Goal: Task Accomplishment & Management: Complete application form

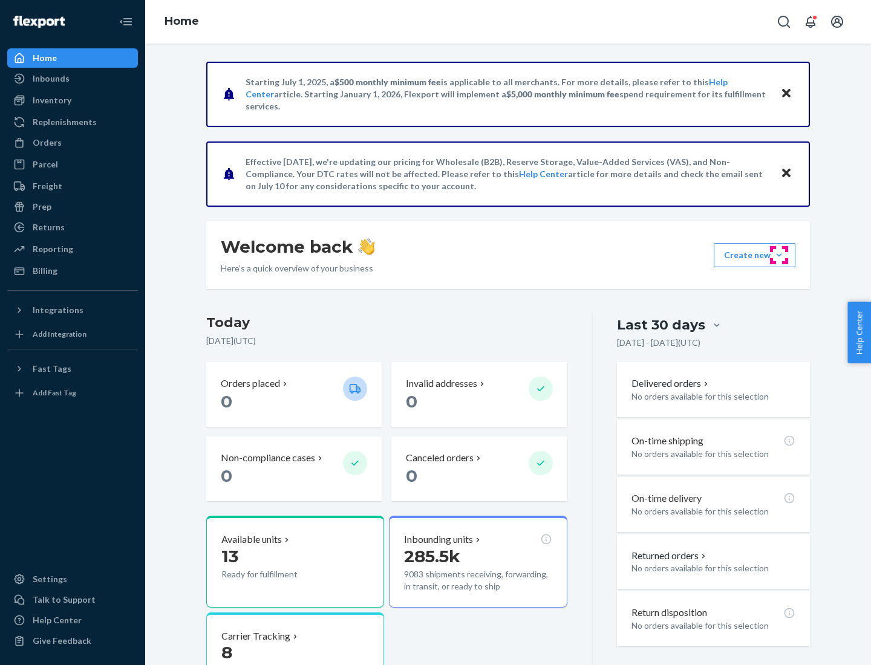
click at [779, 255] on button "Create new Create new inbound Create new order Create new product" at bounding box center [754, 255] width 82 height 24
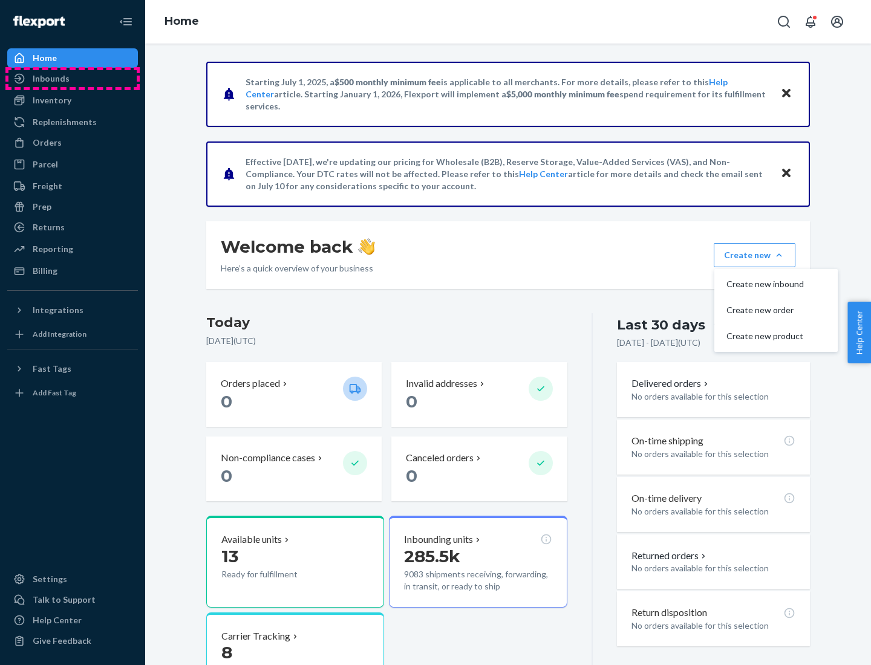
click at [73, 79] on div "Inbounds" at bounding box center [72, 78] width 128 height 17
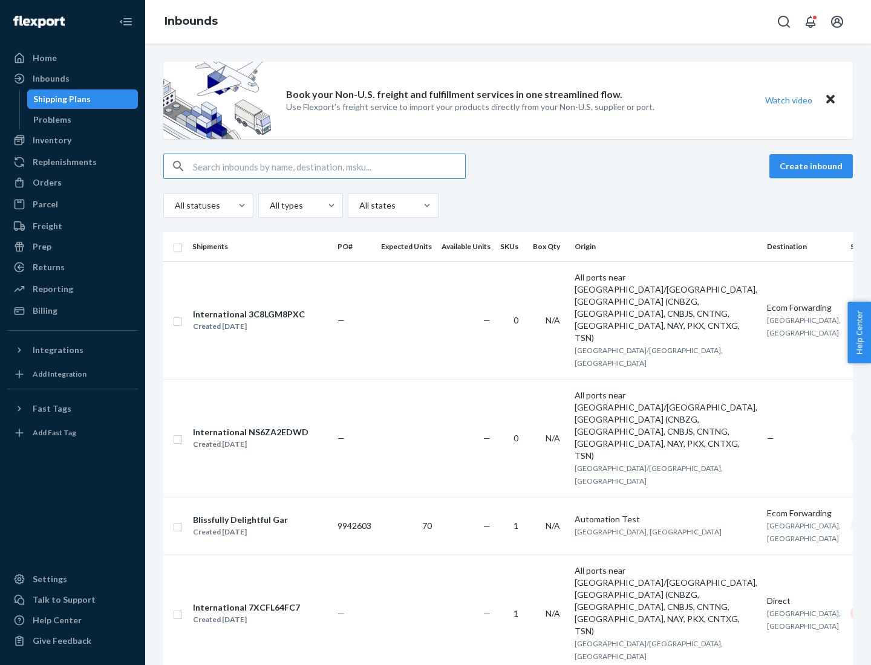
click at [812, 166] on button "Create inbound" at bounding box center [810, 166] width 83 height 24
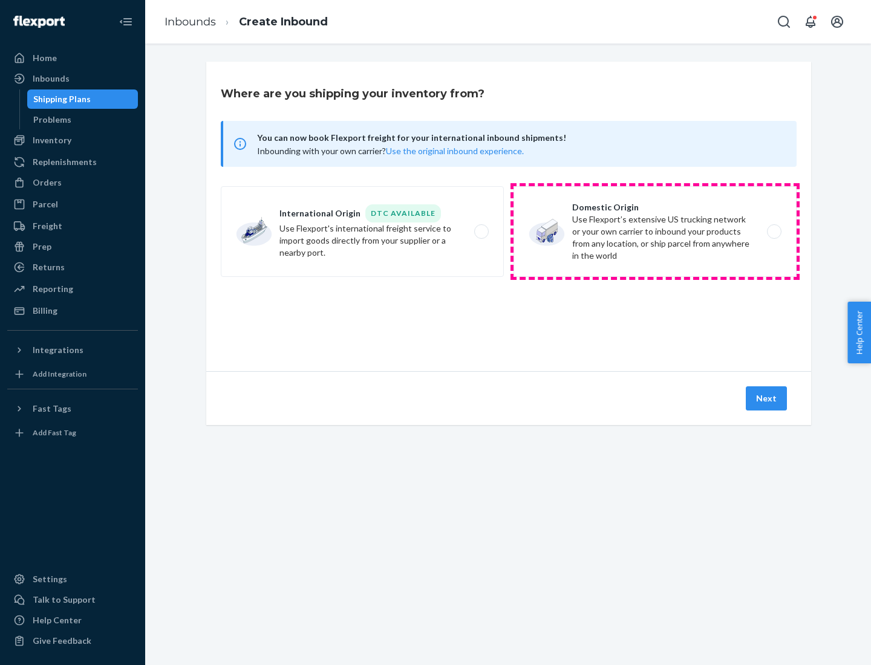
click at [655, 232] on label "Domestic Origin Use Flexport’s extensive US trucking network or your own carrie…" at bounding box center [654, 231] width 283 height 91
click at [773, 232] on input "Domestic Origin Use Flexport’s extensive US trucking network or your own carrie…" at bounding box center [777, 232] width 8 height 8
radio input "true"
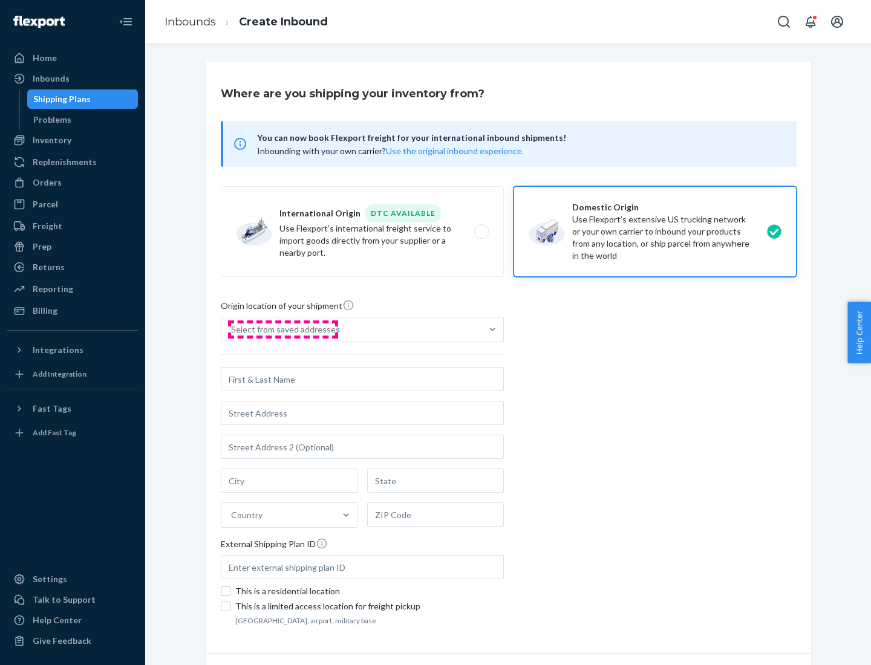
click at [282, 329] on div "Select from saved addresses" at bounding box center [285, 329] width 109 height 12
click at [232, 329] on input "Select from saved addresses" at bounding box center [231, 329] width 1 height 12
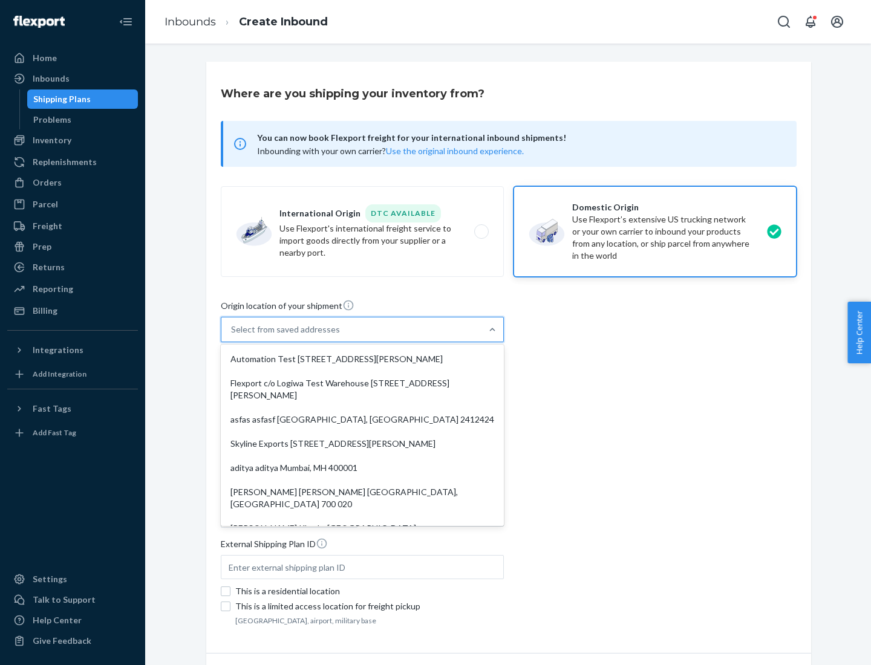
scroll to position [5, 0]
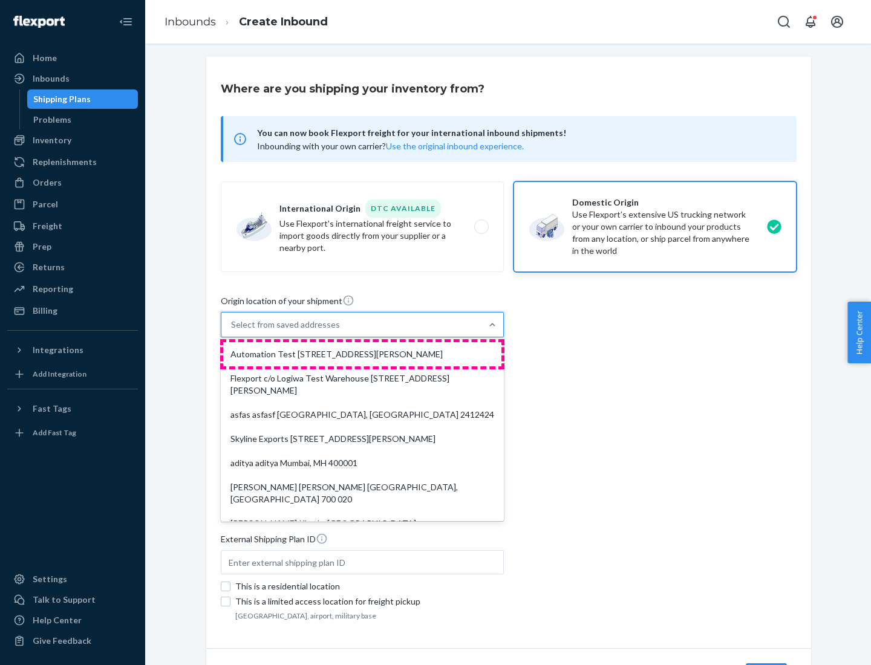
click at [362, 354] on div "Automation Test [STREET_ADDRESS][PERSON_NAME]" at bounding box center [362, 354] width 278 height 24
click at [232, 331] on input "option Automation Test [STREET_ADDRESS][PERSON_NAME]. 9 results available. Use …" at bounding box center [231, 325] width 1 height 12
type input "Automation Test"
type input "9th Floor"
type input "[GEOGRAPHIC_DATA]"
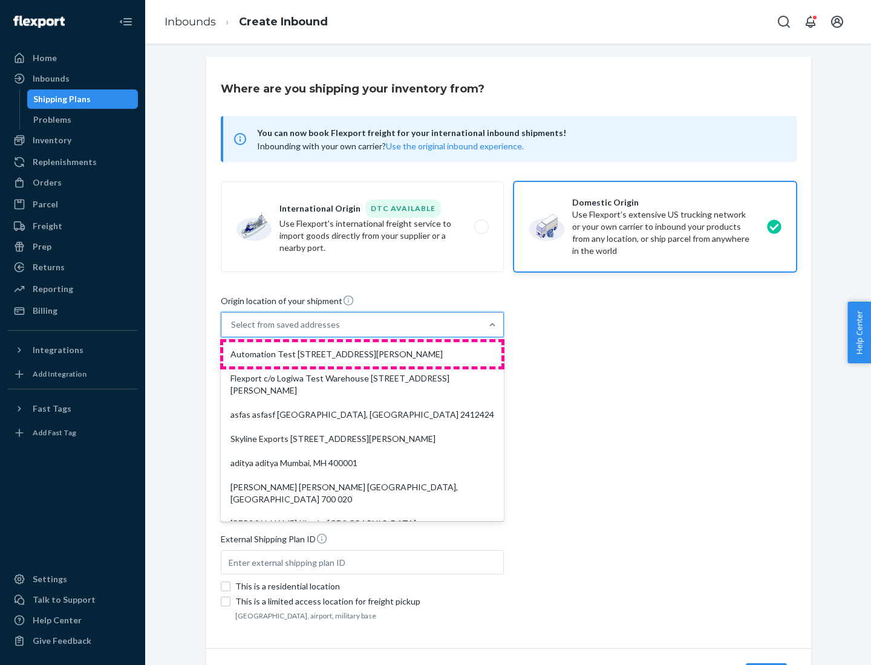
type input "CA"
type input "94104"
type input "[STREET_ADDRESS][PERSON_NAME]"
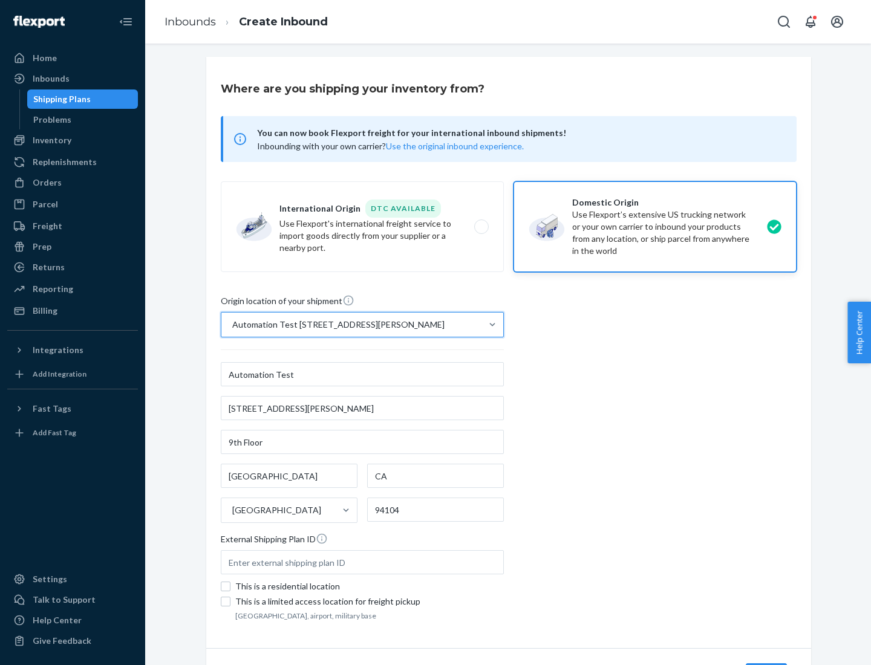
scroll to position [71, 0]
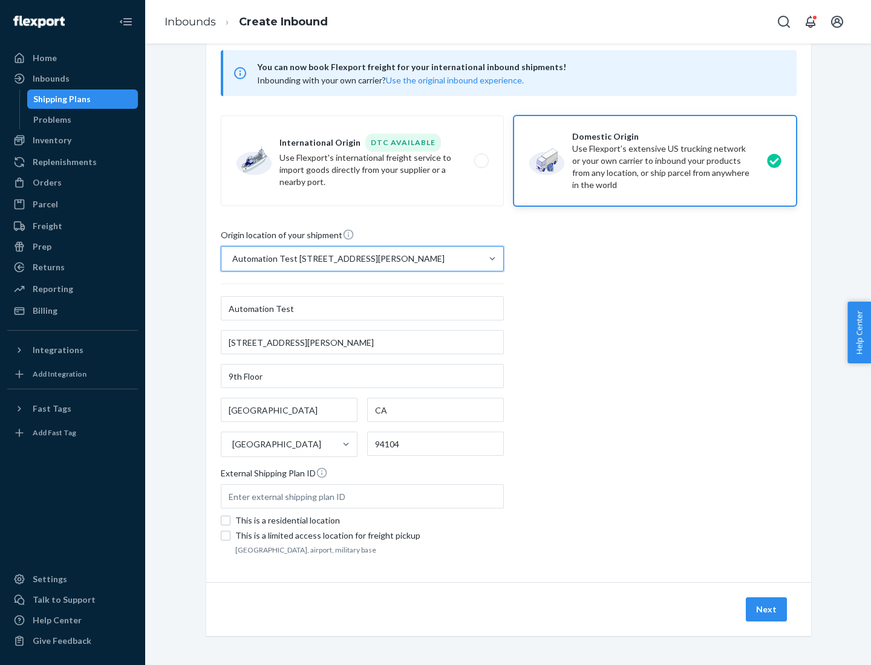
click at [767, 609] on button "Next" at bounding box center [765, 609] width 41 height 24
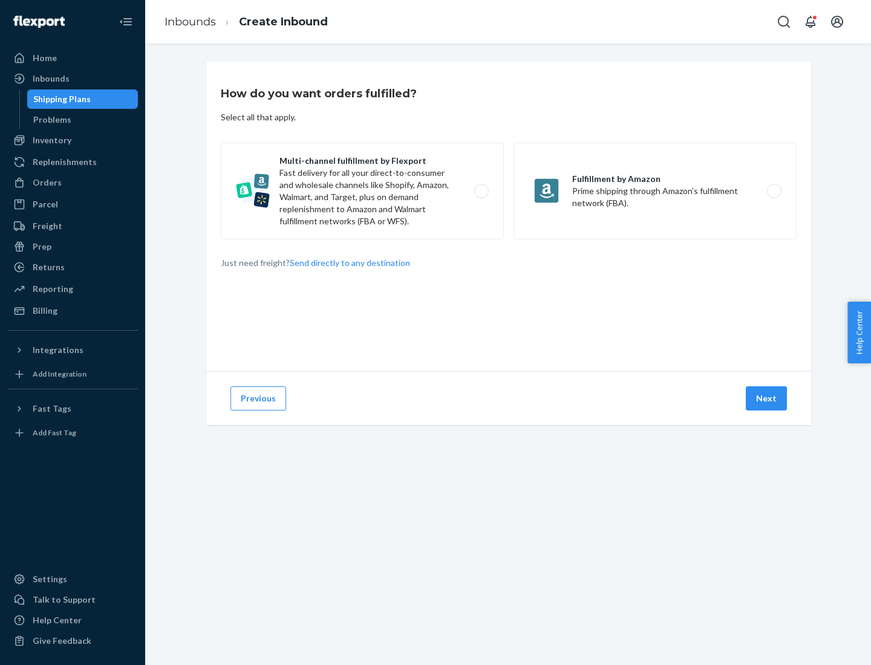
click at [362, 191] on label "Multi-channel fulfillment by Flexport Fast delivery for all your direct-to-cons…" at bounding box center [362, 191] width 283 height 97
click at [481, 191] on input "Multi-channel fulfillment by Flexport Fast delivery for all your direct-to-cons…" at bounding box center [485, 191] width 8 height 8
radio input "true"
click at [767, 398] on button "Next" at bounding box center [765, 398] width 41 height 24
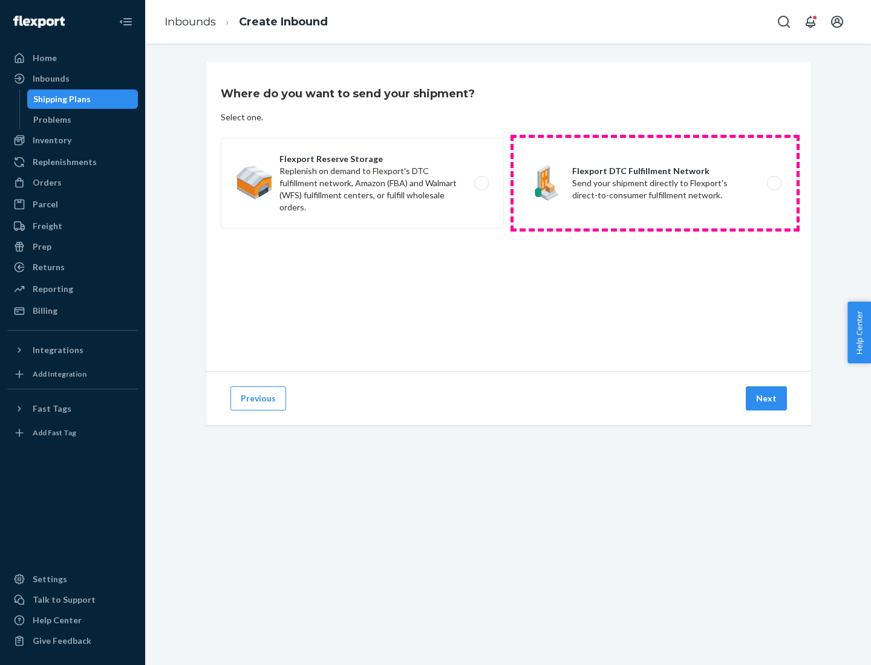
click at [655, 183] on label "Flexport DTC Fulfillment Network Send your shipment directly to Flexport's dire…" at bounding box center [654, 183] width 283 height 91
click at [773, 183] on input "Flexport DTC Fulfillment Network Send your shipment directly to Flexport's dire…" at bounding box center [777, 184] width 8 height 8
radio input "true"
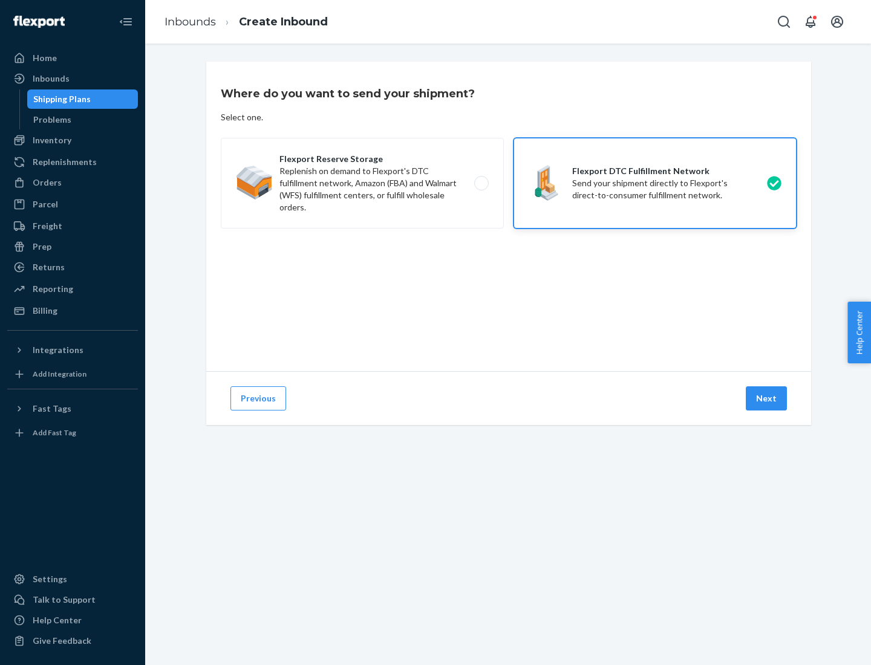
click at [767, 398] on button "Next" at bounding box center [765, 398] width 41 height 24
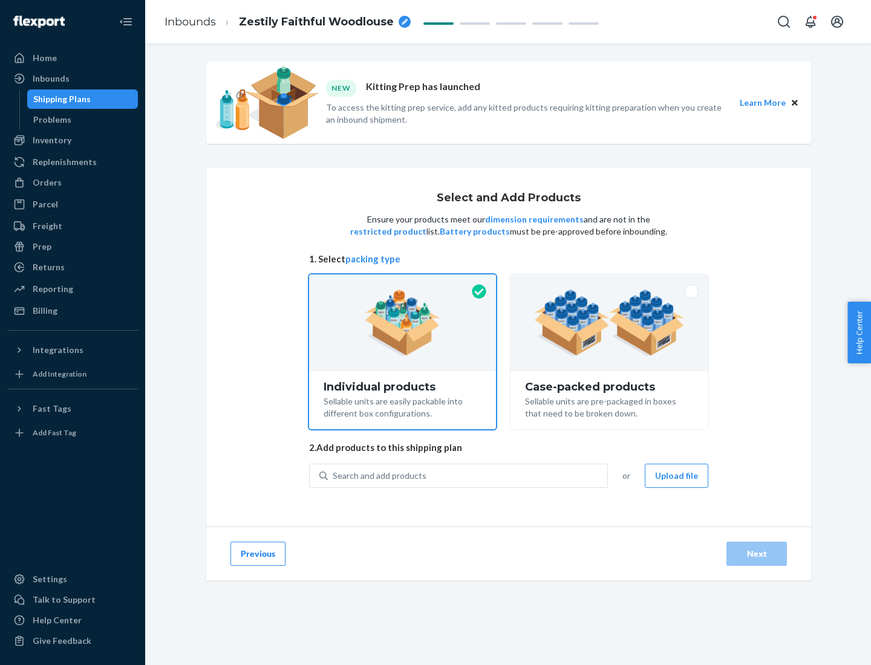
click at [609, 323] on img at bounding box center [609, 323] width 151 height 66
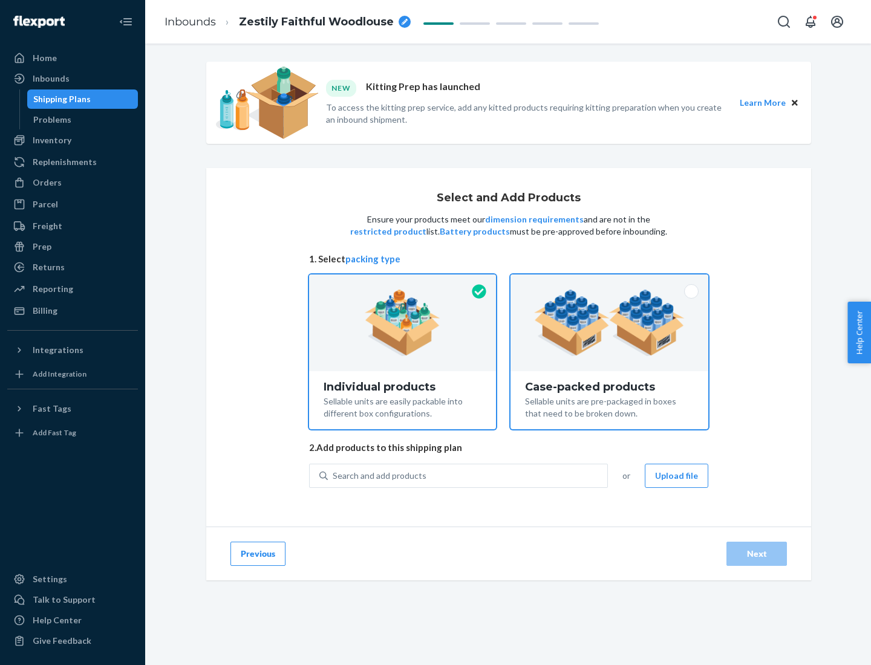
click at [609, 282] on input "Case-packed products Sellable units are pre-packaged in boxes that need to be b…" at bounding box center [609, 278] width 8 height 8
radio input "true"
radio input "false"
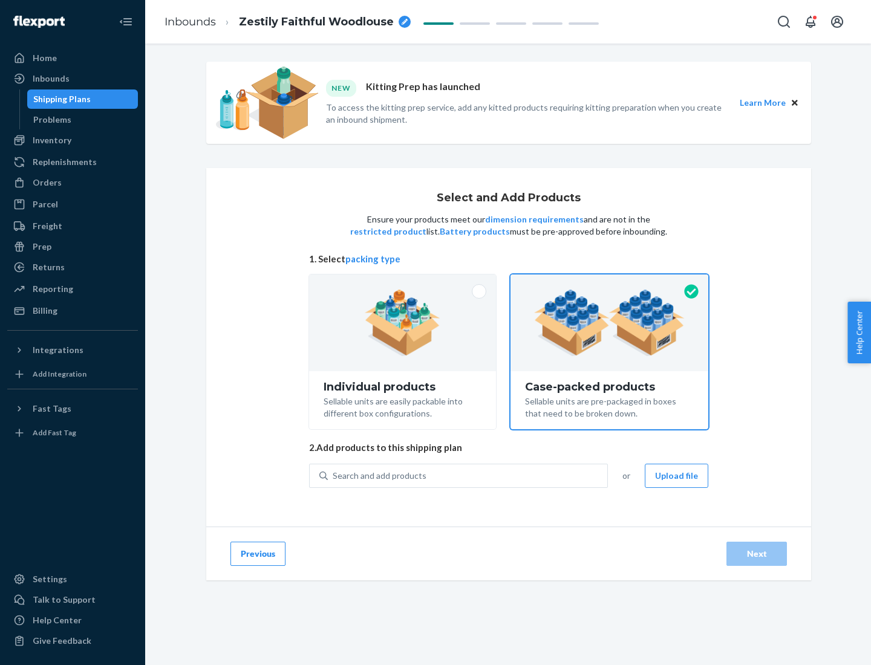
click at [468, 475] on div "Search and add products" at bounding box center [467, 476] width 279 height 22
click at [334, 475] on input "Search and add products" at bounding box center [332, 476] width 1 height 12
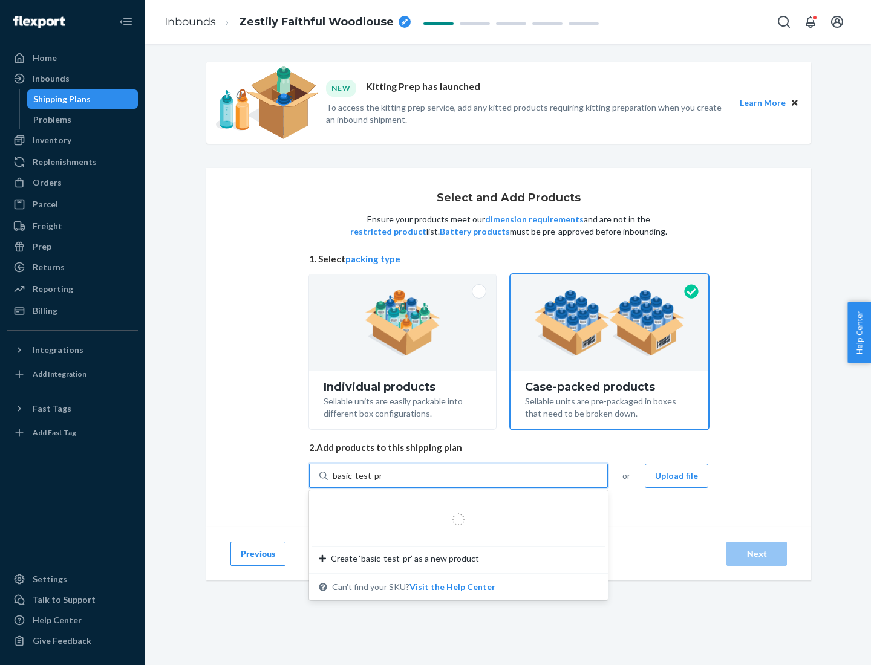
type input "basic-test-product-1"
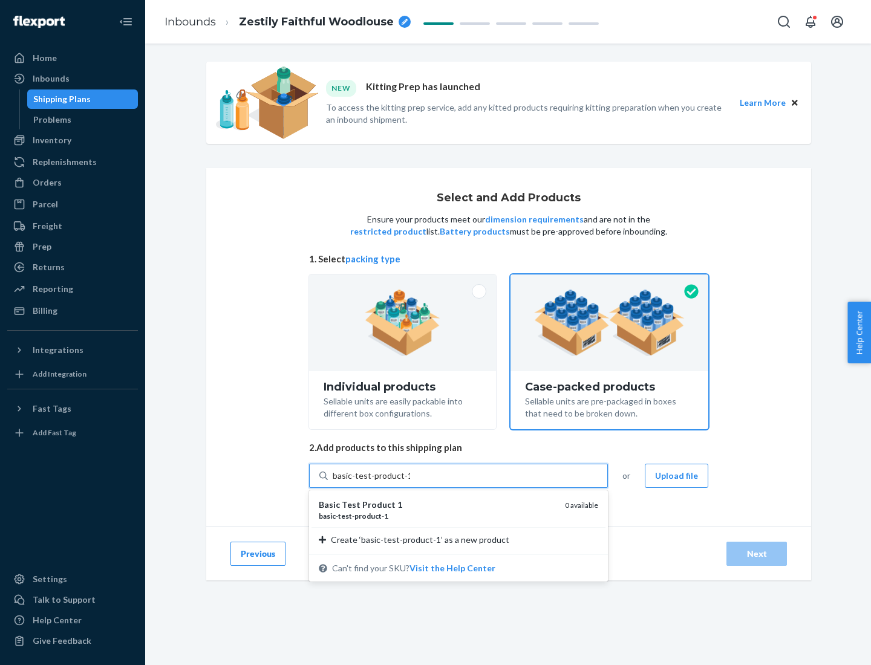
click at [437, 516] on div "basic - test - product - 1" at bounding box center [437, 516] width 236 height 10
click at [410, 482] on input "basic-test-product-1" at bounding box center [370, 476] width 77 height 12
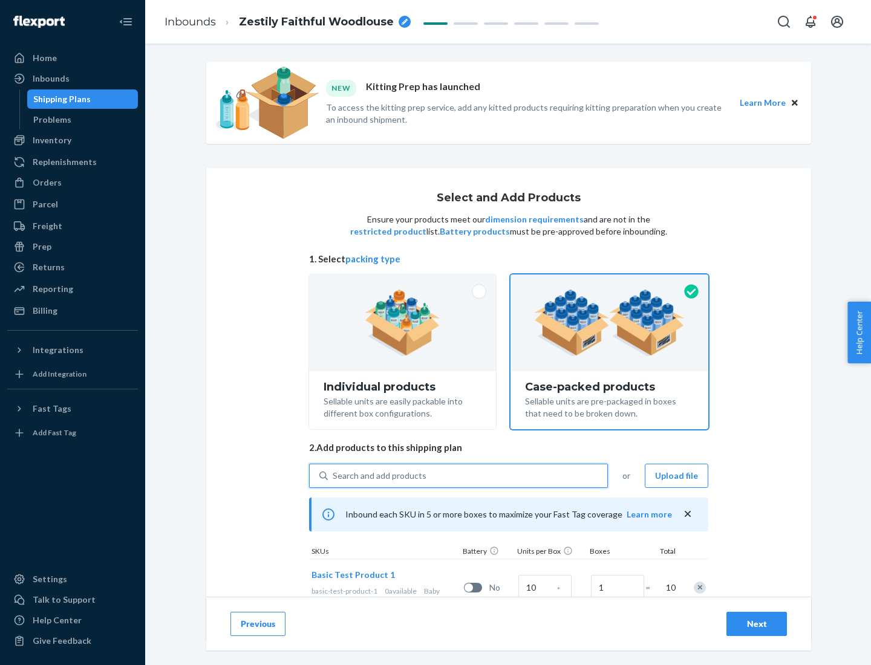
scroll to position [44, 0]
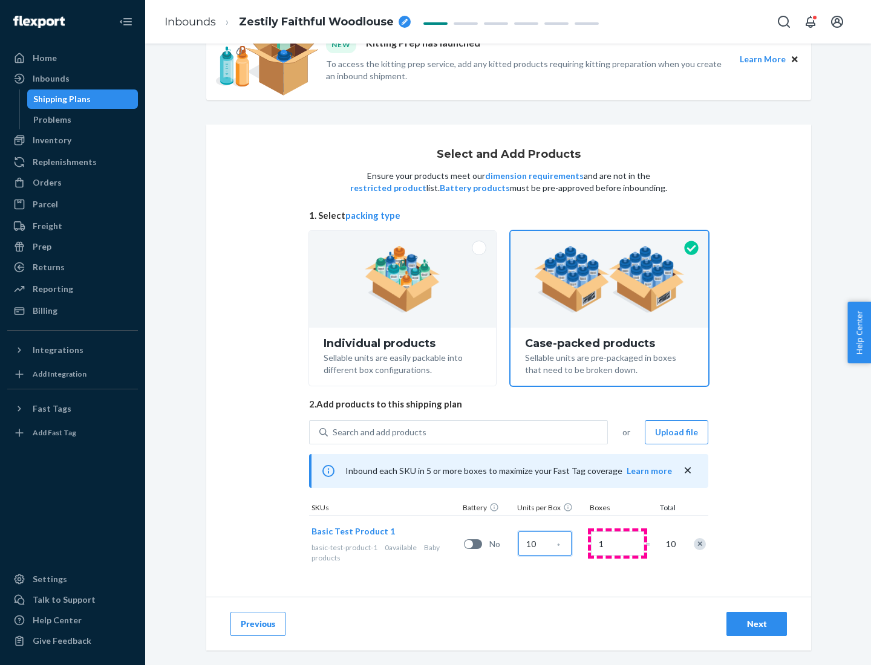
type input "10"
type input "7"
click at [756, 624] on div "Next" at bounding box center [756, 624] width 40 height 12
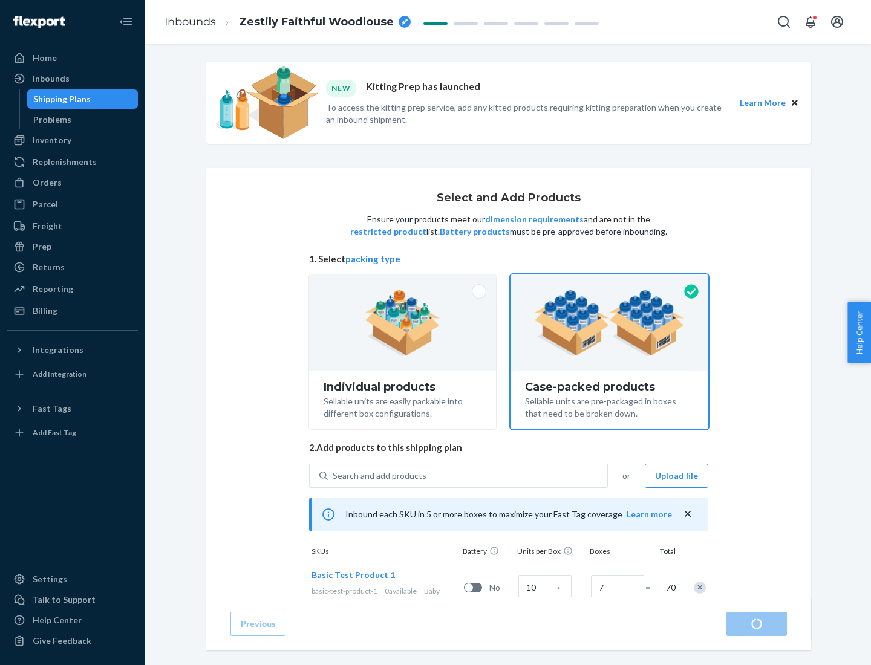
radio input "true"
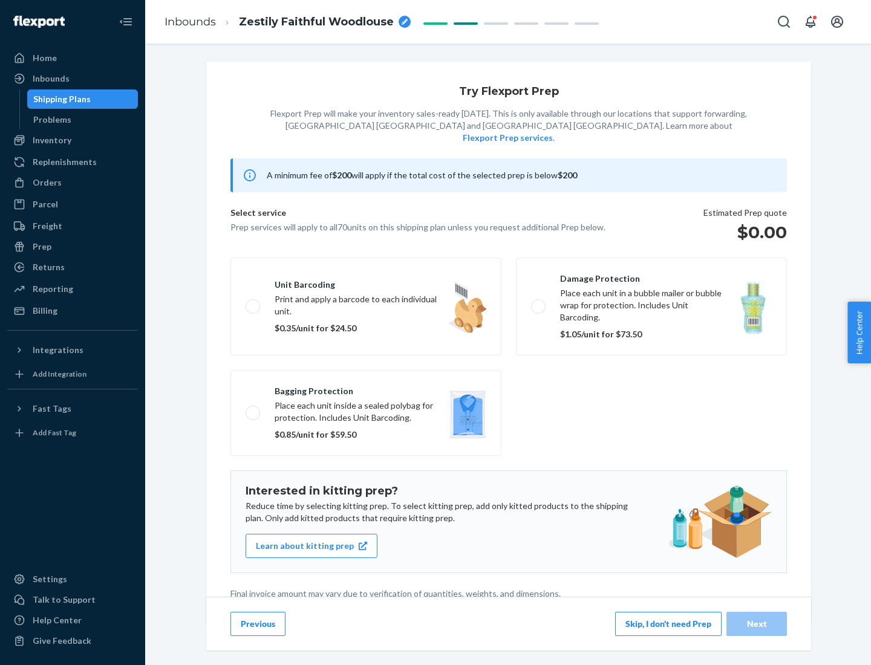
scroll to position [3, 0]
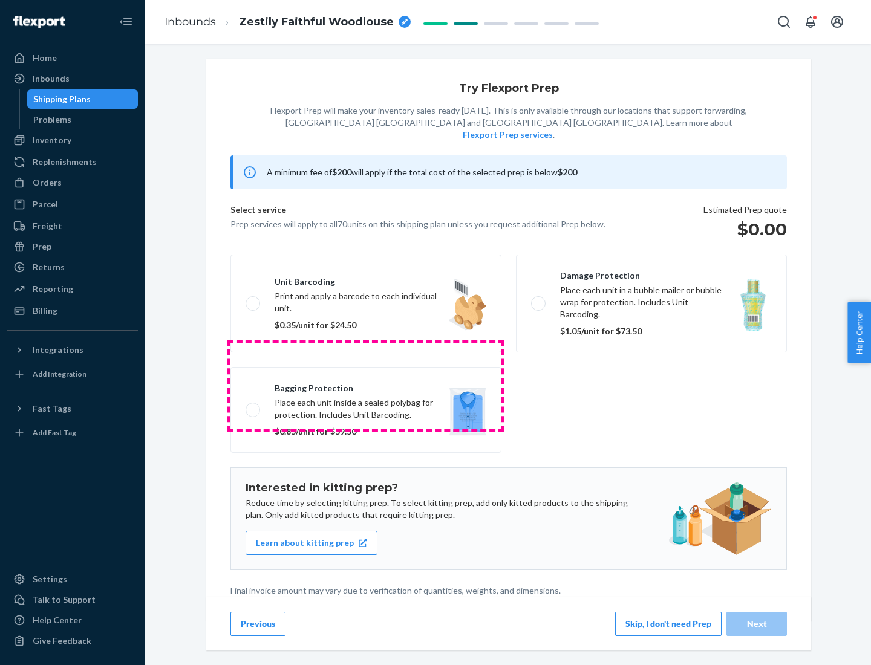
click at [366, 385] on label "Bagging protection Place each unit inside a sealed polybag for protection. Incl…" at bounding box center [365, 410] width 271 height 86
click at [253, 406] on input "Bagging protection Place each unit inside a sealed polybag for protection. Incl…" at bounding box center [249, 410] width 8 height 8
checkbox input "true"
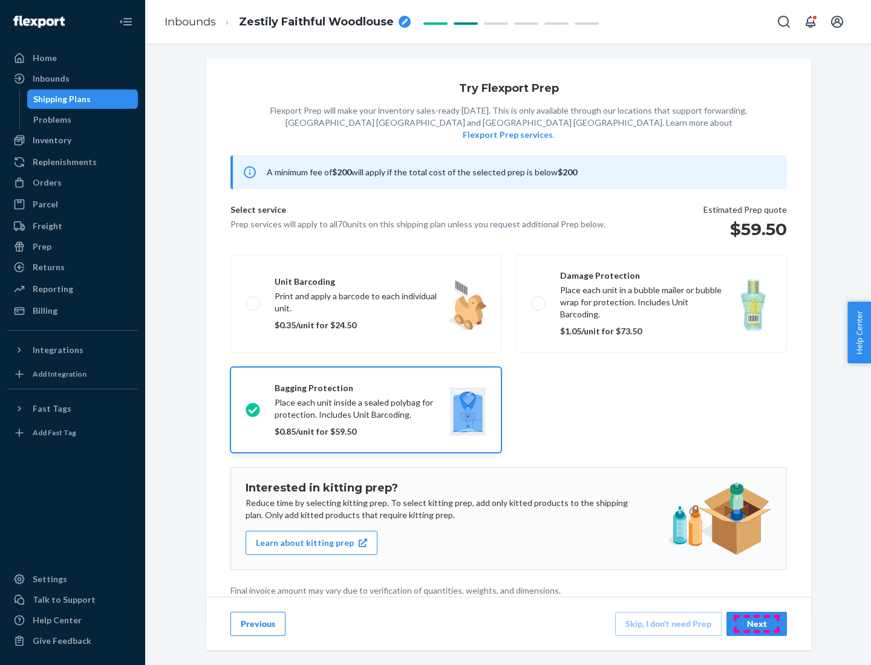
click at [756, 623] on div "Next" at bounding box center [756, 624] width 40 height 12
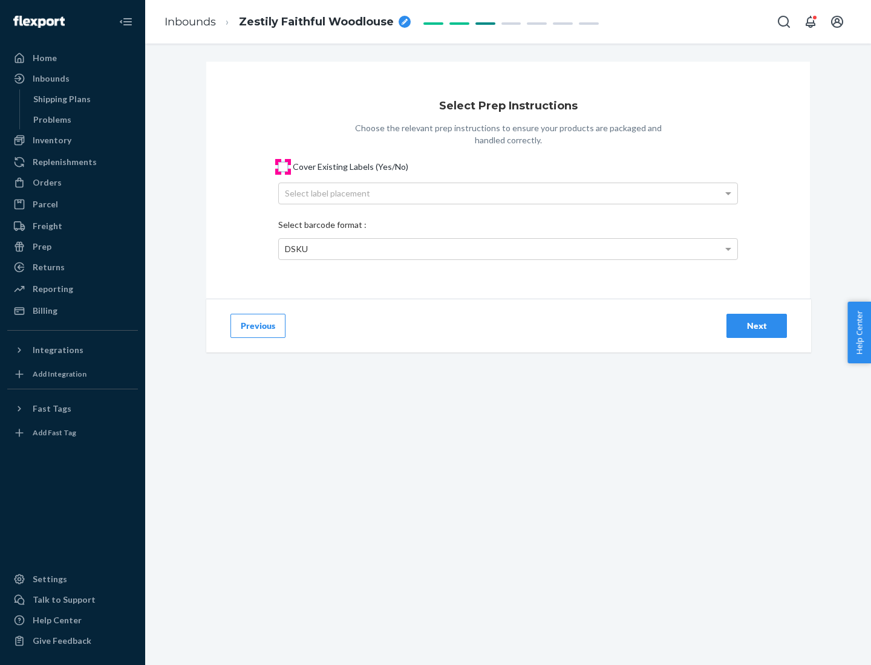
click at [283, 166] on input "Cover Existing Labels (Yes/No)" at bounding box center [283, 167] width 10 height 10
checkbox input "true"
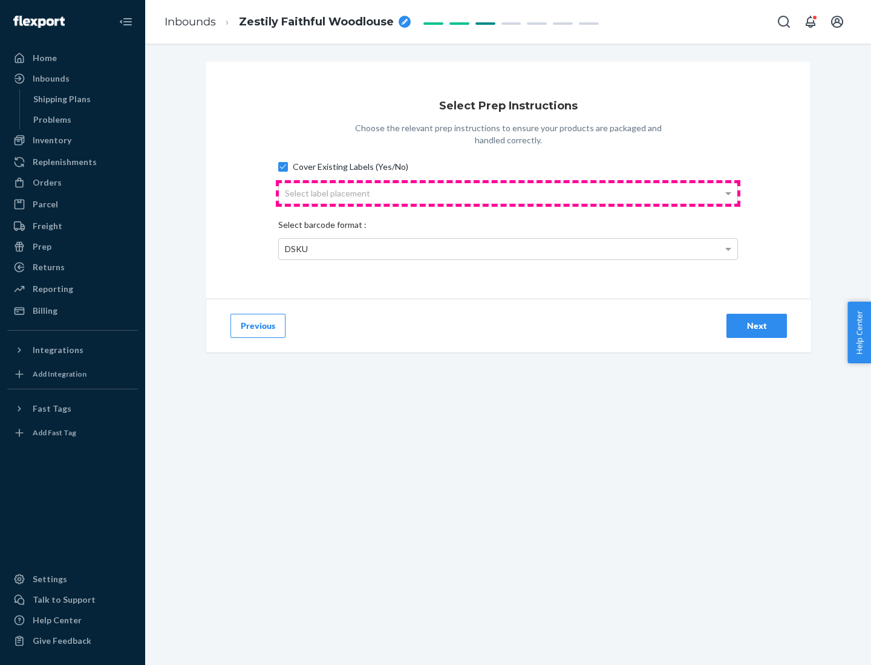
click at [508, 193] on div "Select label placement" at bounding box center [508, 193] width 458 height 21
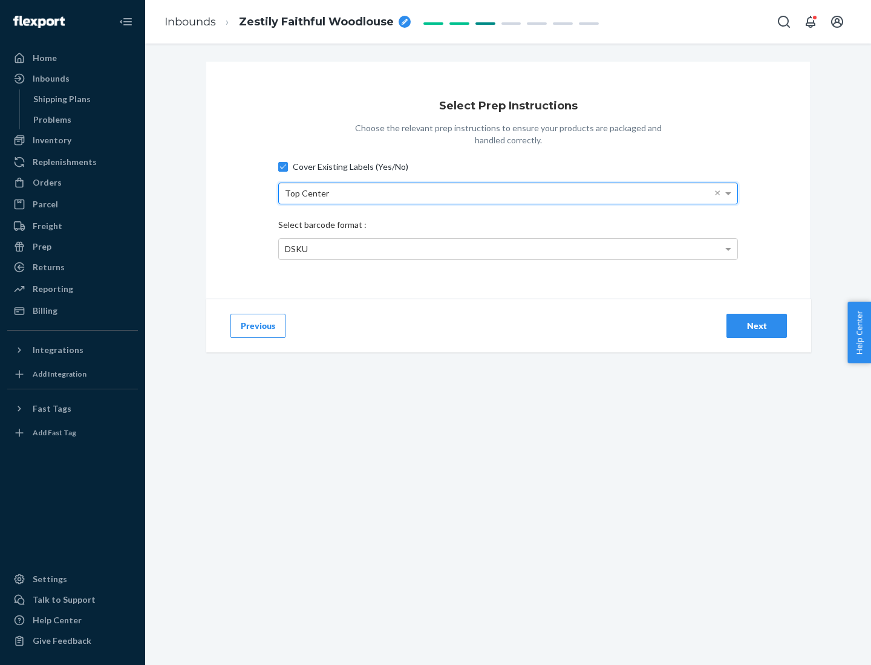
click at [508, 248] on div "DSKU" at bounding box center [508, 249] width 458 height 21
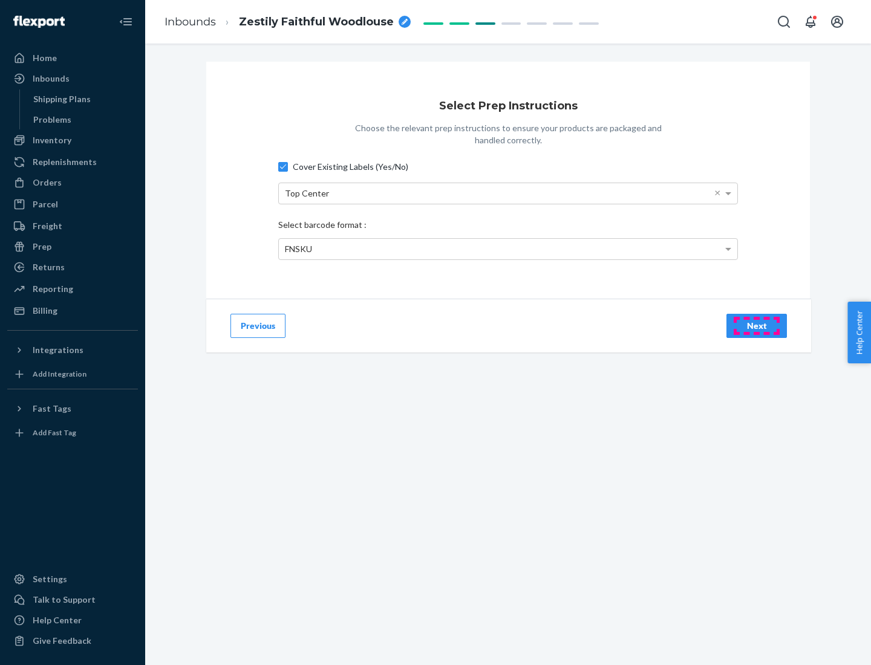
click at [756, 325] on div "Next" at bounding box center [756, 326] width 40 height 12
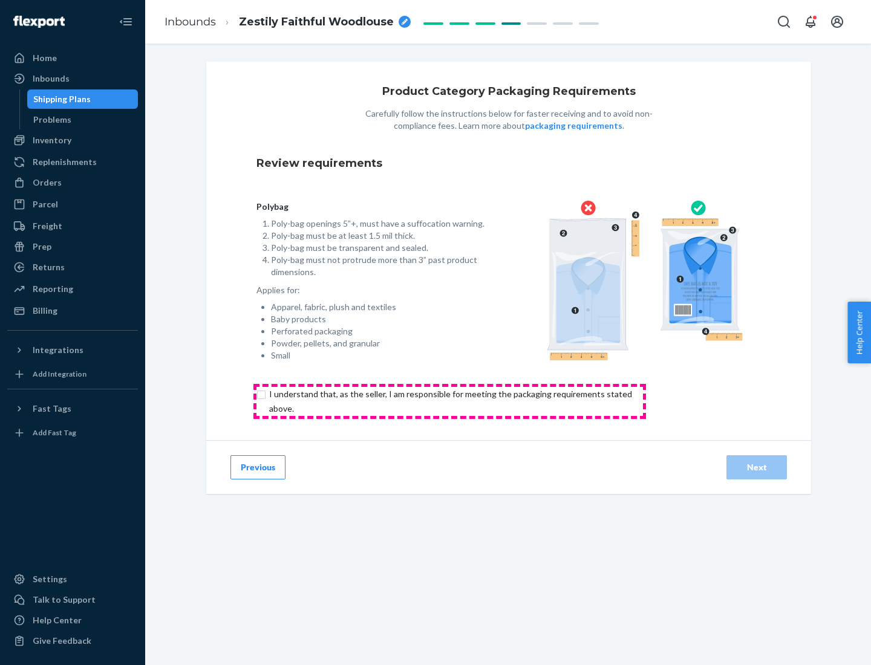
click at [449, 401] on input "checkbox" at bounding box center [457, 401] width 402 height 29
checkbox input "true"
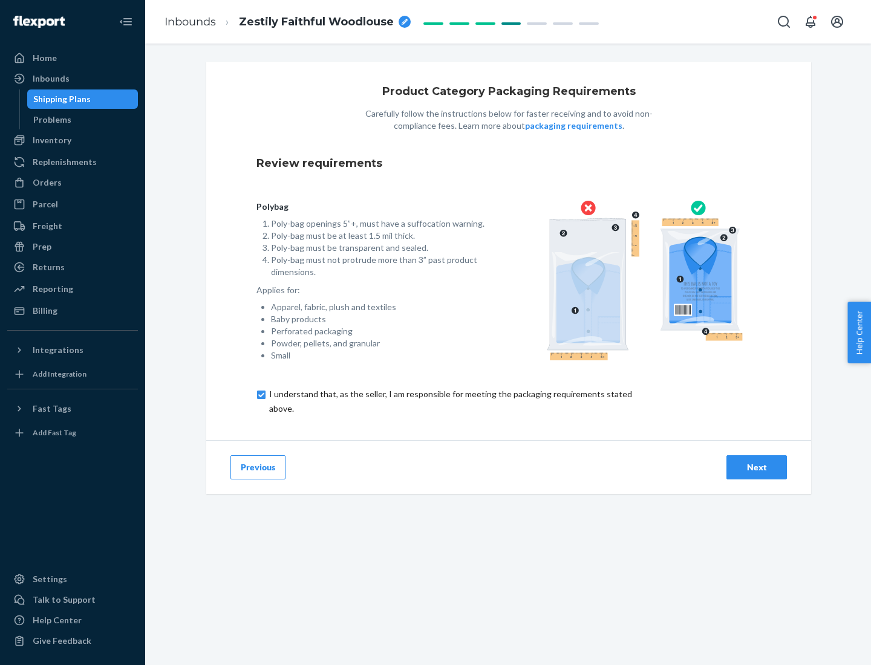
click at [756, 467] on div "Next" at bounding box center [756, 467] width 40 height 12
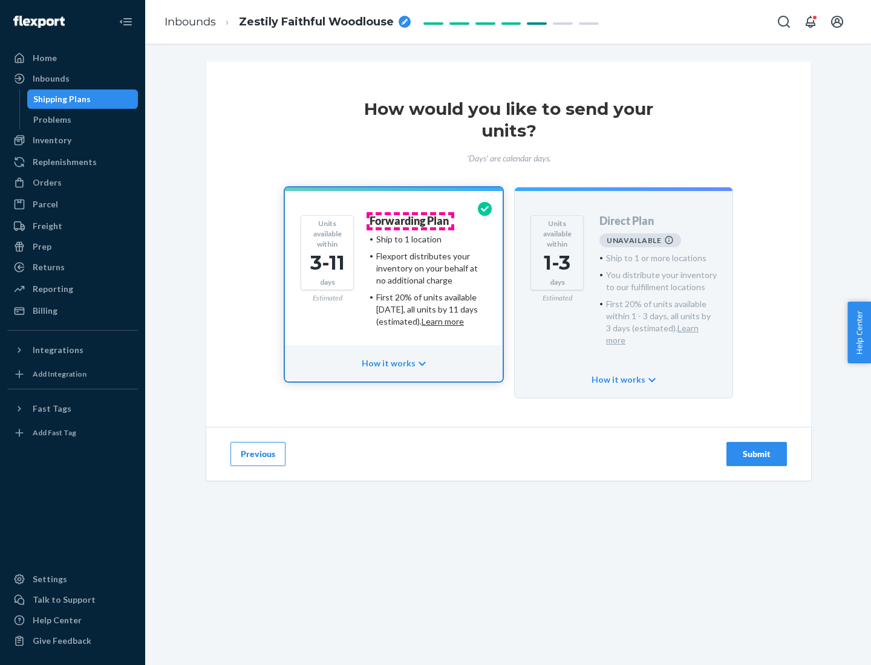
click at [410, 221] on h4 "Forwarding Plan" at bounding box center [408, 221] width 79 height 12
click at [756, 448] on div "Submit" at bounding box center [756, 454] width 40 height 12
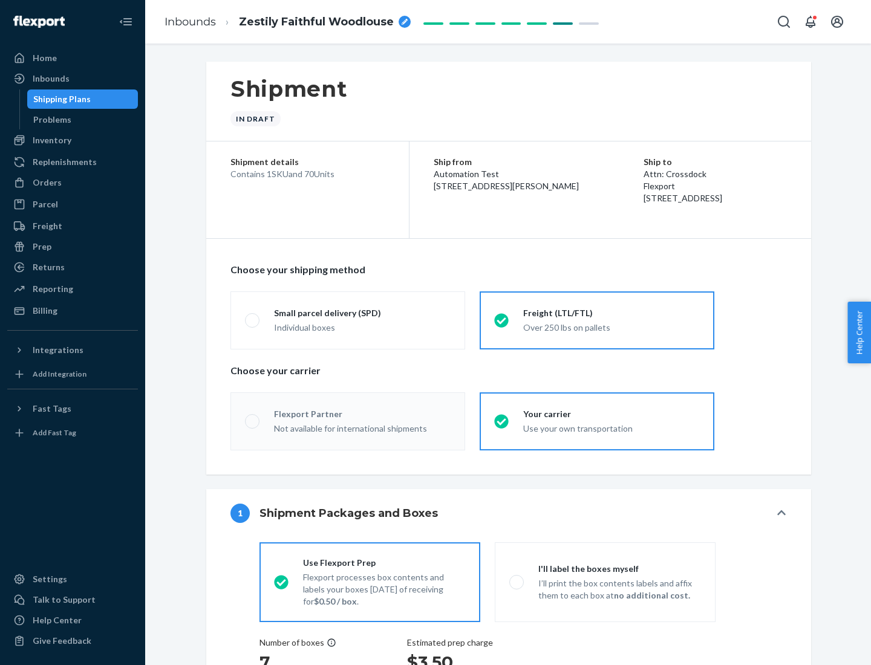
radio input "true"
radio input "false"
radio input "true"
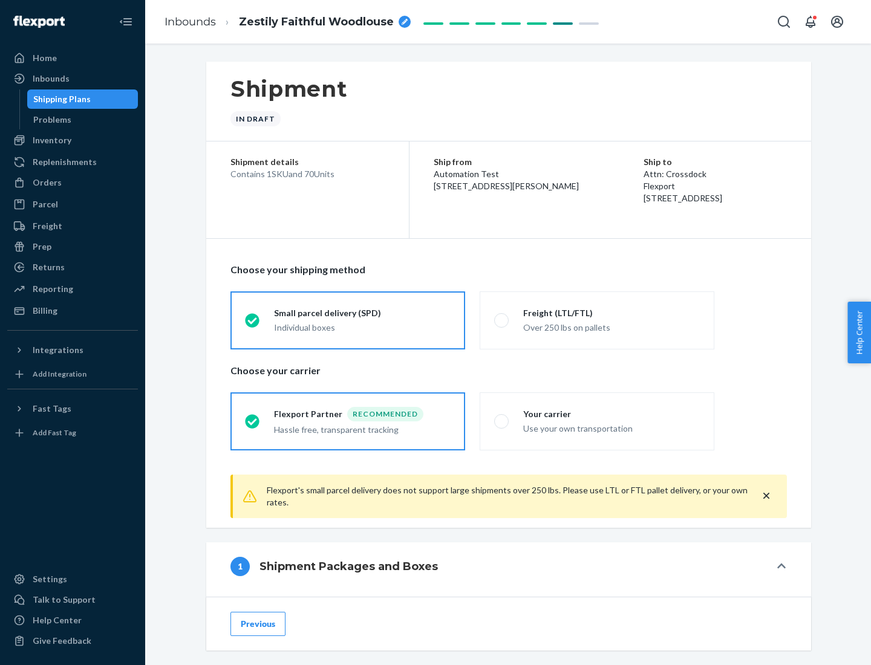
click at [362, 326] on div "Individual boxes" at bounding box center [362, 328] width 177 height 12
click at [253, 324] on input "Small parcel delivery (SPD) Individual boxes" at bounding box center [249, 320] width 8 height 8
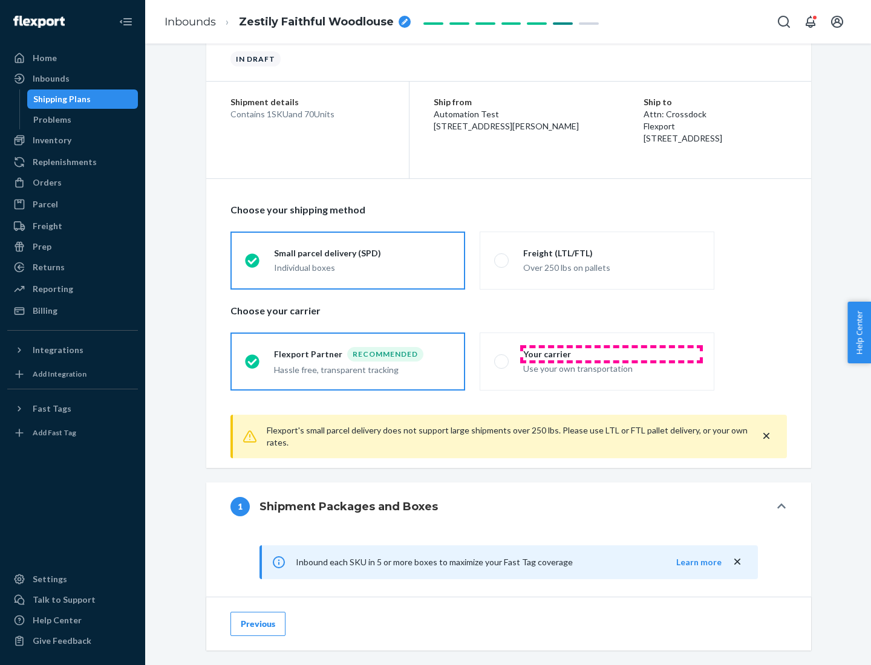
click at [611, 354] on div "Your carrier" at bounding box center [611, 354] width 177 height 12
click at [502, 357] on input "Your carrier Use your own transportation" at bounding box center [498, 361] width 8 height 8
radio input "true"
radio input "false"
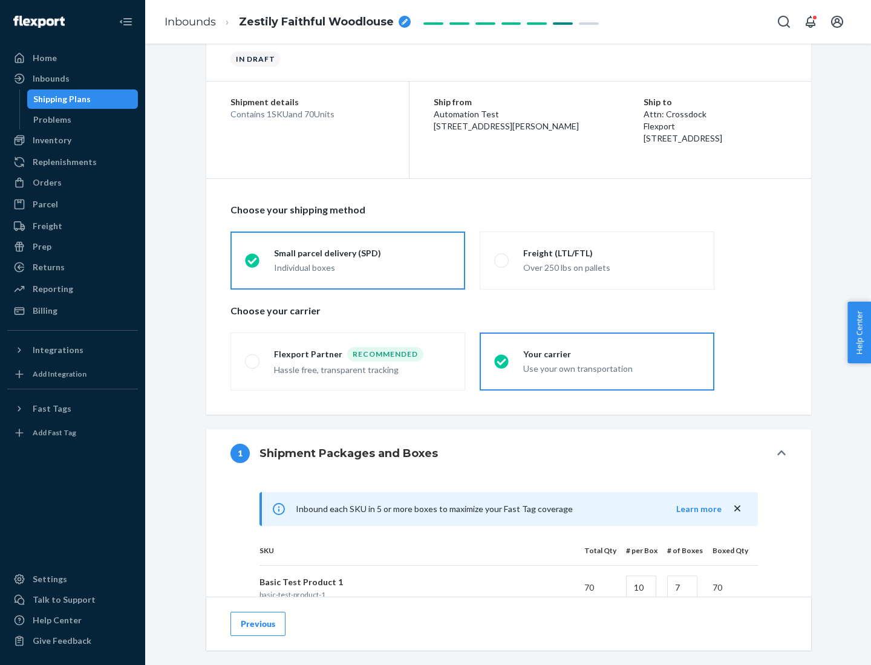
scroll to position [293, 0]
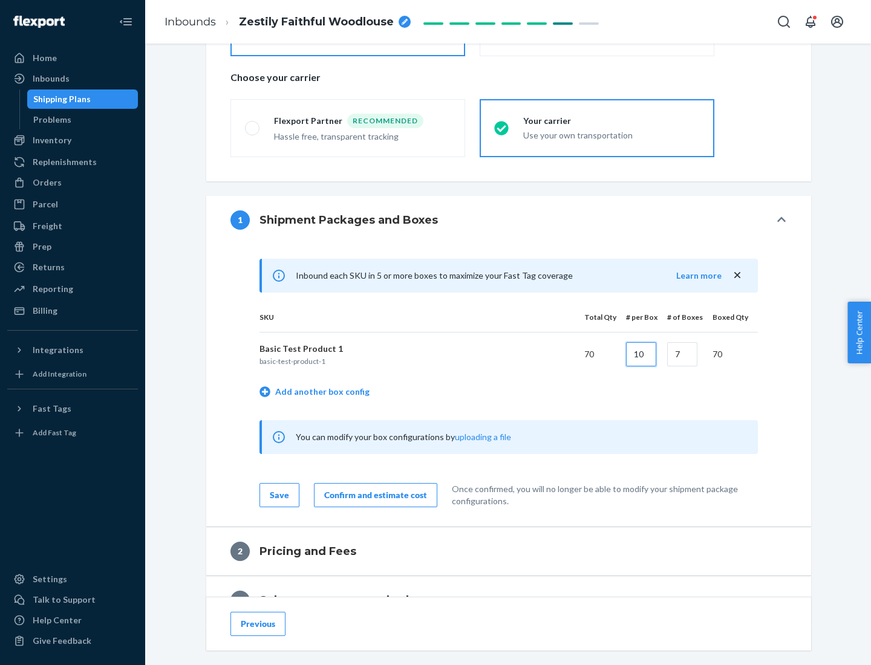
type input "10"
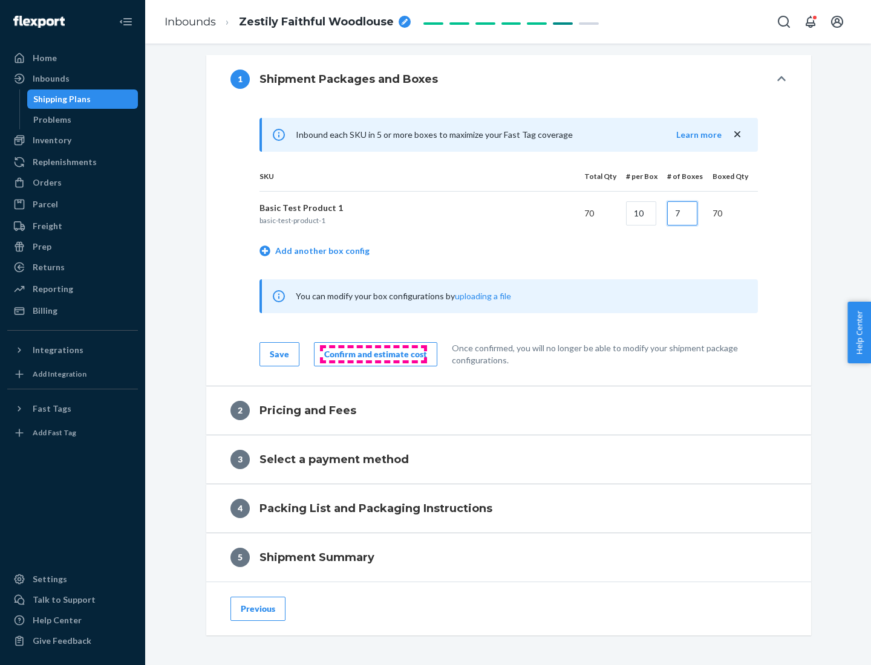
type input "7"
click at [373, 354] on div "Confirm and estimate cost" at bounding box center [375, 354] width 103 height 12
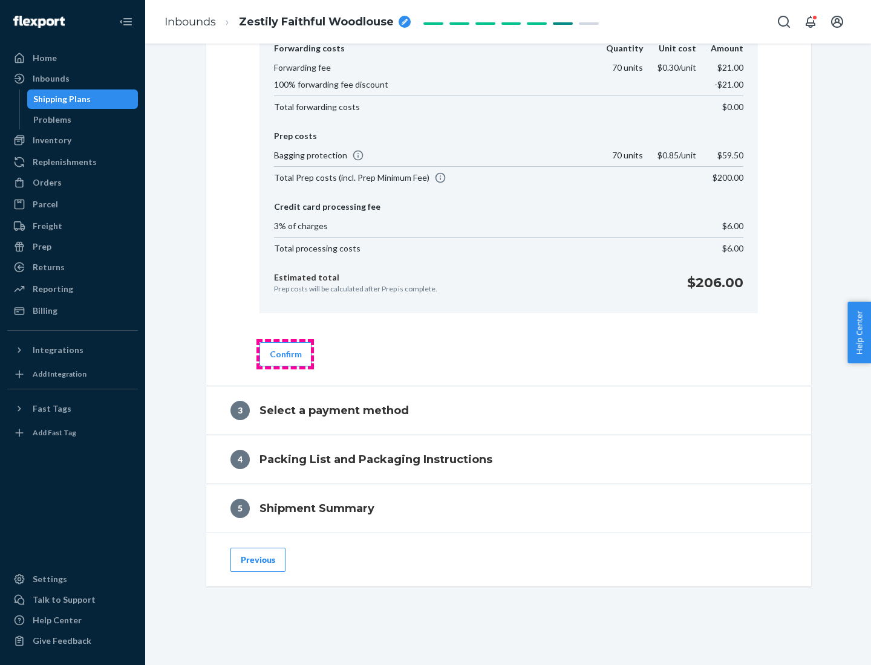
click at [285, 354] on button "Confirm" at bounding box center [285, 354] width 53 height 24
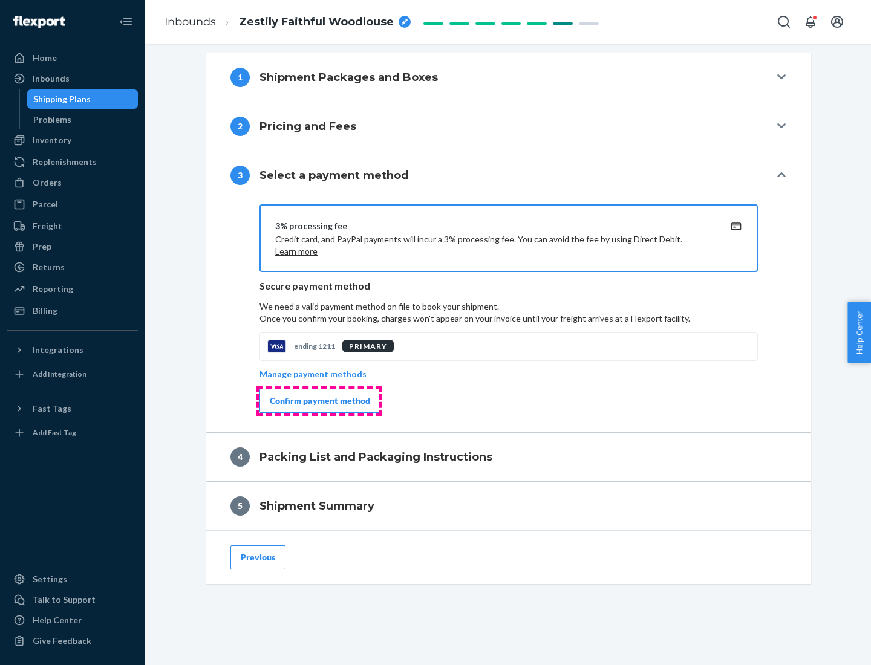
click at [319, 401] on div "Confirm payment method" at bounding box center [320, 401] width 100 height 12
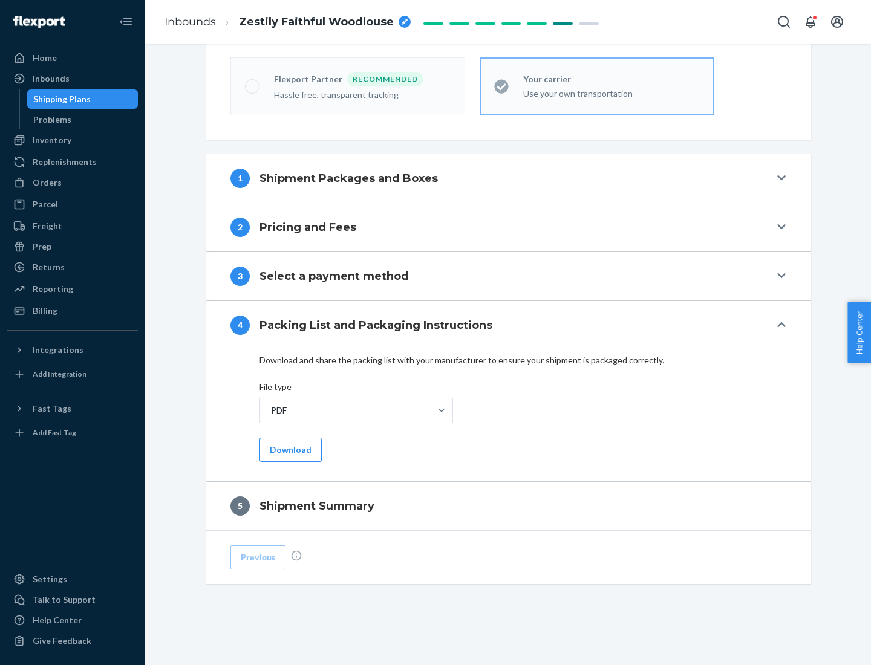
scroll to position [335, 0]
click at [289, 449] on button "Download" at bounding box center [290, 450] width 62 height 24
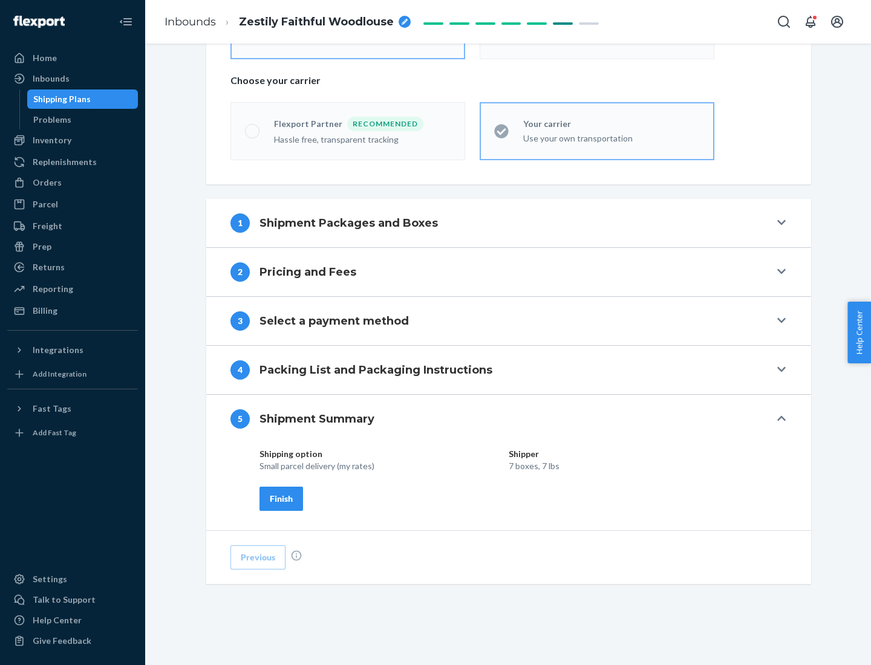
scroll to position [290, 0]
